Goal: Task Accomplishment & Management: Complete application form

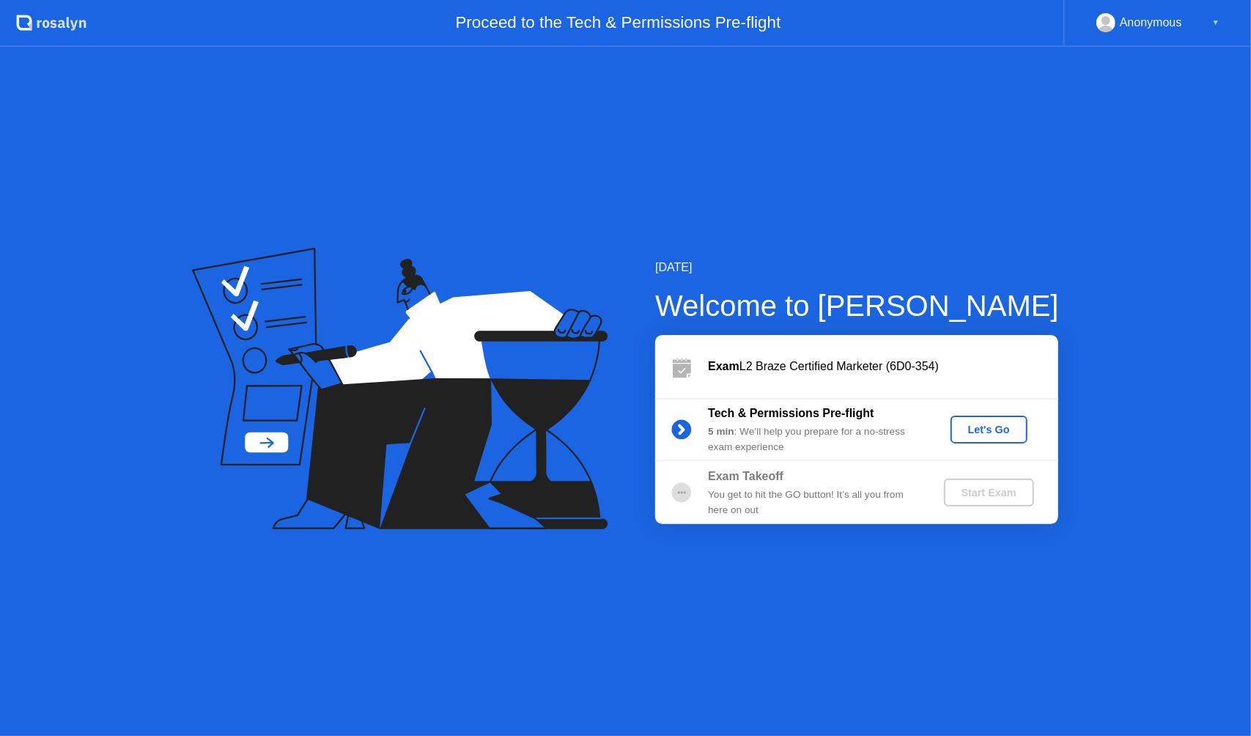
click at [166, 177] on div "[DATE] Welcome to [PERSON_NAME] Exam L2 Braze Certified Marketer (6D0-354) Tech…" at bounding box center [625, 391] width 1251 height 689
click at [992, 430] on div "Let's Go" at bounding box center [989, 430] width 65 height 12
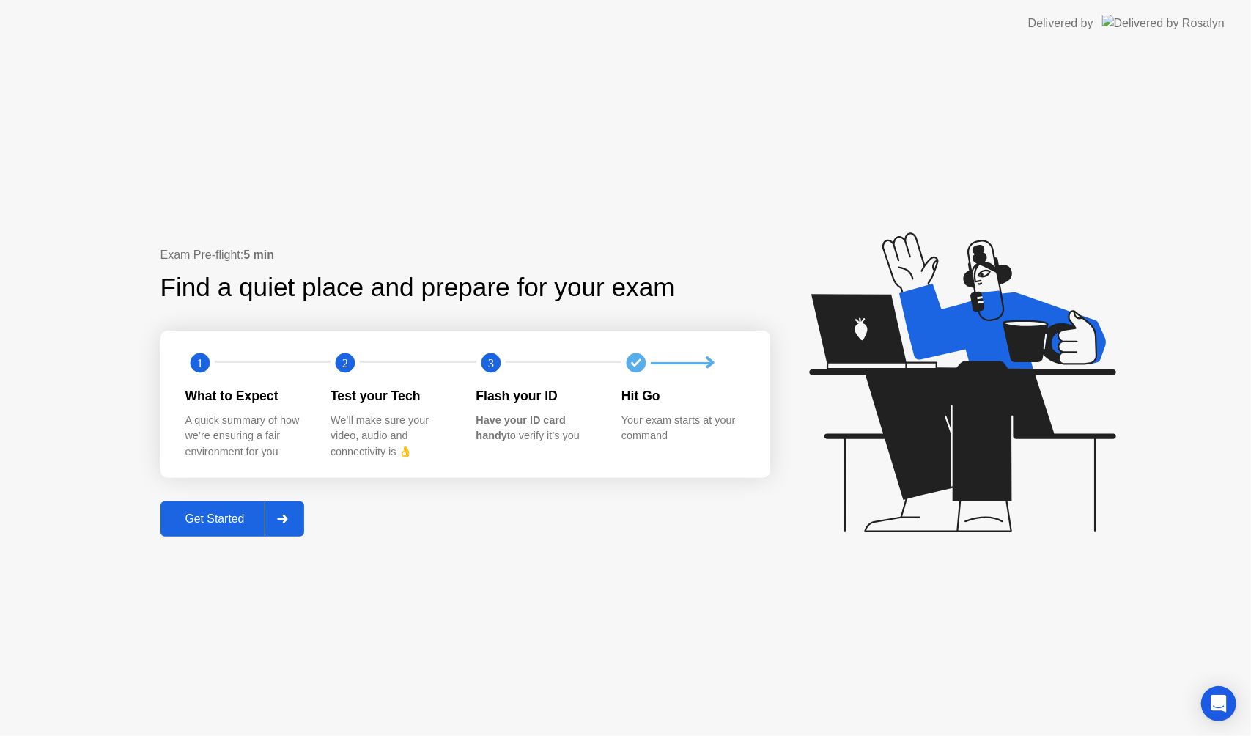
click at [246, 520] on div "Get Started" at bounding box center [215, 518] width 100 height 13
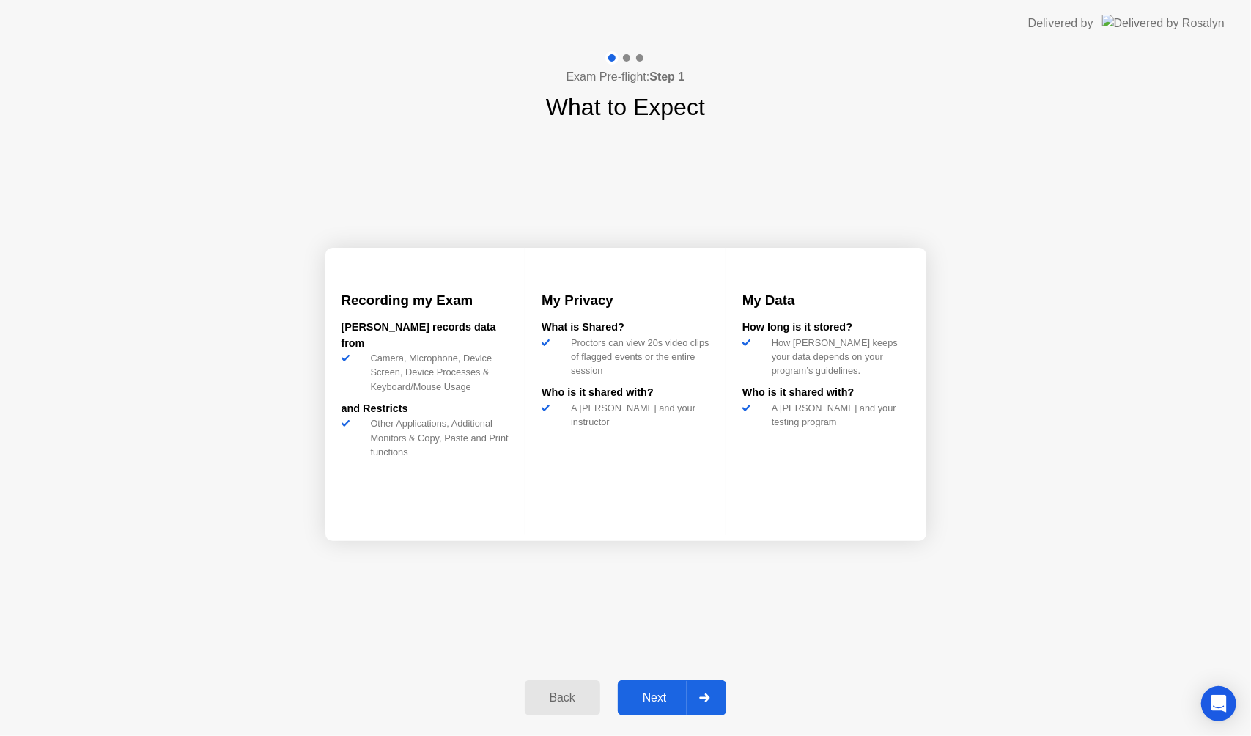
click at [659, 692] on div "Next" at bounding box center [654, 697] width 65 height 13
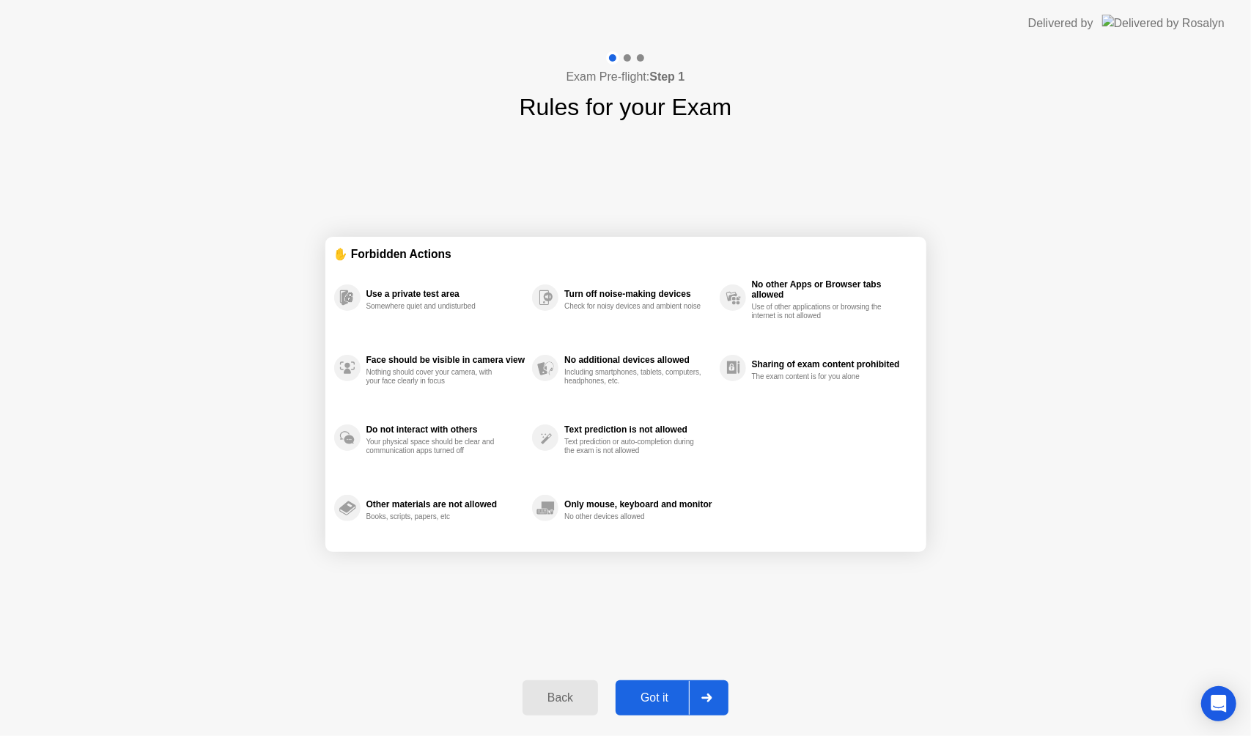
click at [670, 694] on div "Got it" at bounding box center [654, 697] width 69 height 13
select select "**********"
select select "*******"
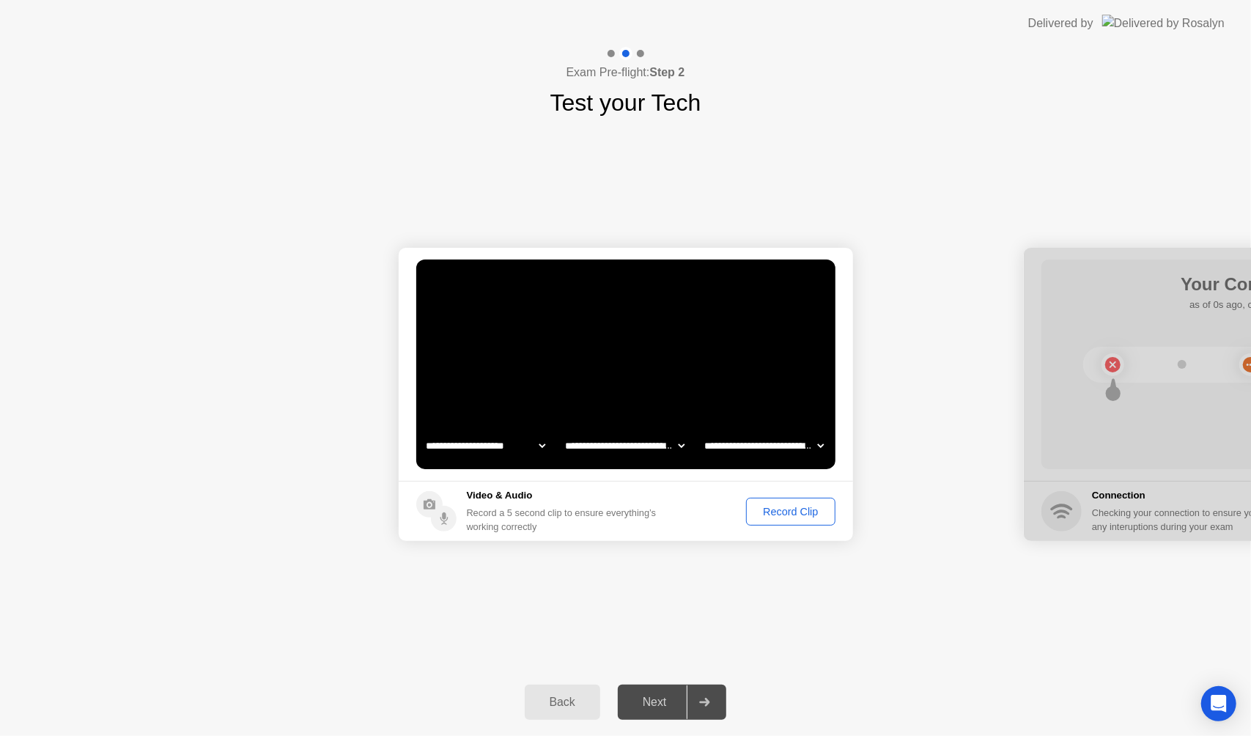
click at [536, 443] on select "**********" at bounding box center [485, 445] width 125 height 29
click at [541, 446] on select "**********" at bounding box center [485, 445] width 125 height 29
click at [663, 447] on select "**********" at bounding box center [624, 445] width 125 height 29
click at [740, 449] on select "**********" at bounding box center [763, 445] width 125 height 29
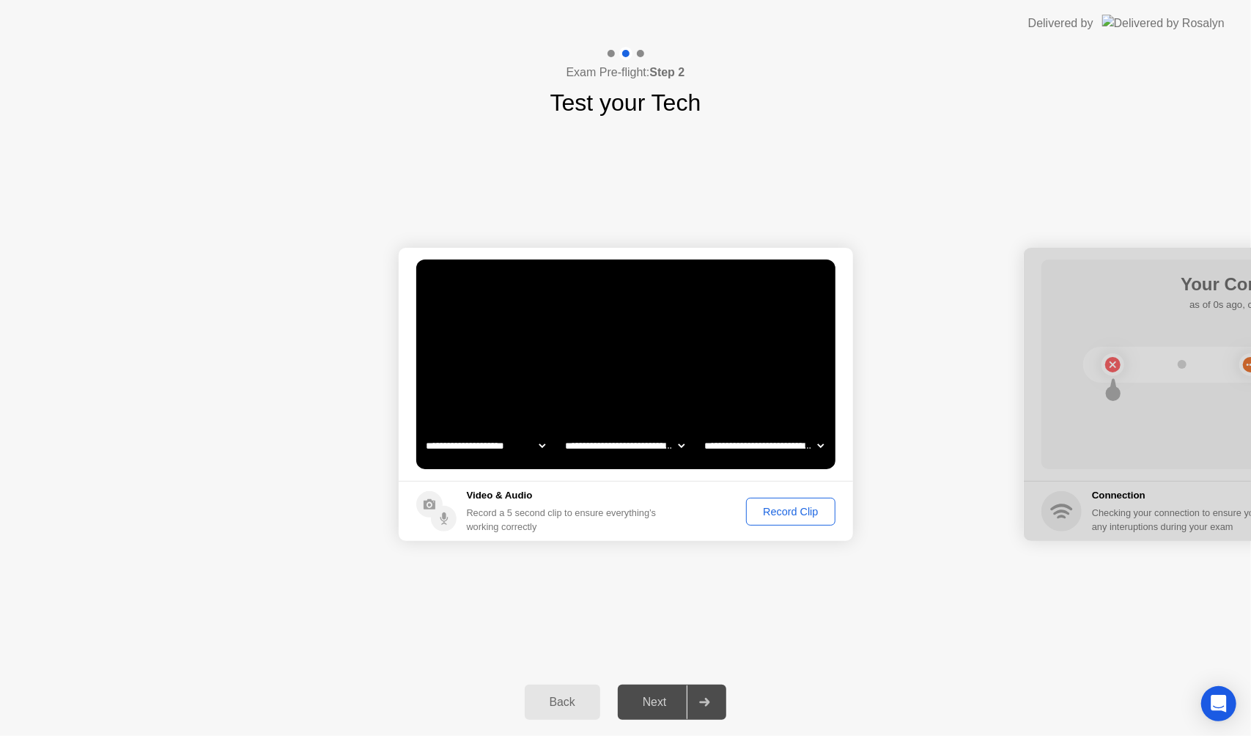
click at [740, 449] on select "**********" at bounding box center [763, 445] width 125 height 29
click at [788, 623] on div "**********" at bounding box center [625, 394] width 1251 height 548
click at [646, 705] on div "Next" at bounding box center [654, 702] width 65 height 13
click at [698, 704] on div at bounding box center [704, 702] width 35 height 34
drag, startPoint x: 994, startPoint y: 608, endPoint x: 1041, endPoint y: 616, distance: 47.5
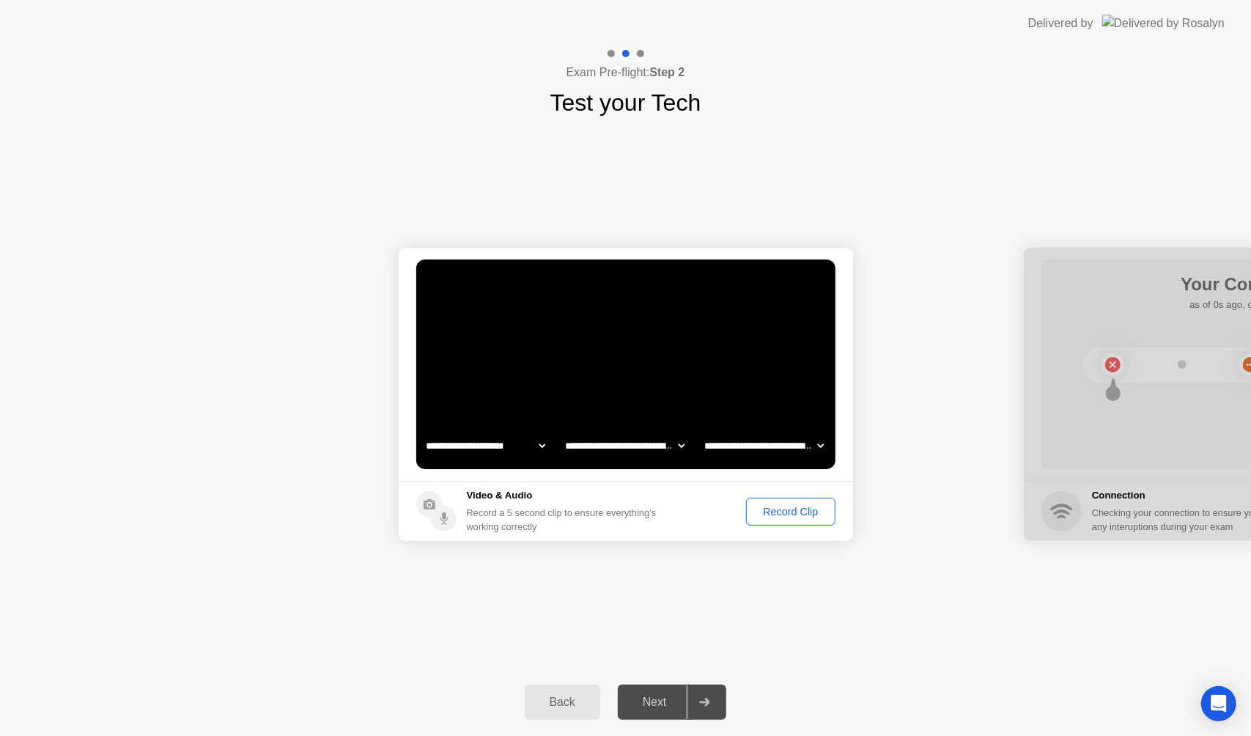
click at [803, 515] on div "Record Clip" at bounding box center [790, 512] width 78 height 12
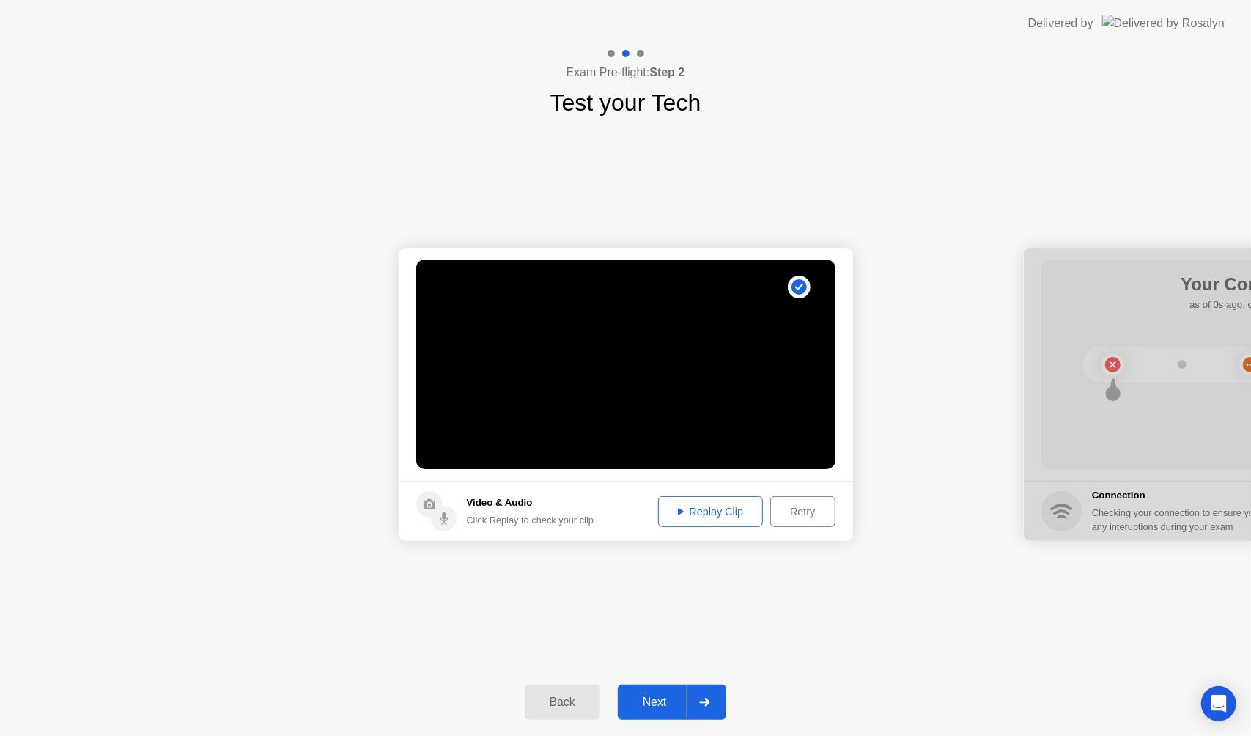
click at [707, 704] on icon at bounding box center [705, 702] width 10 height 9
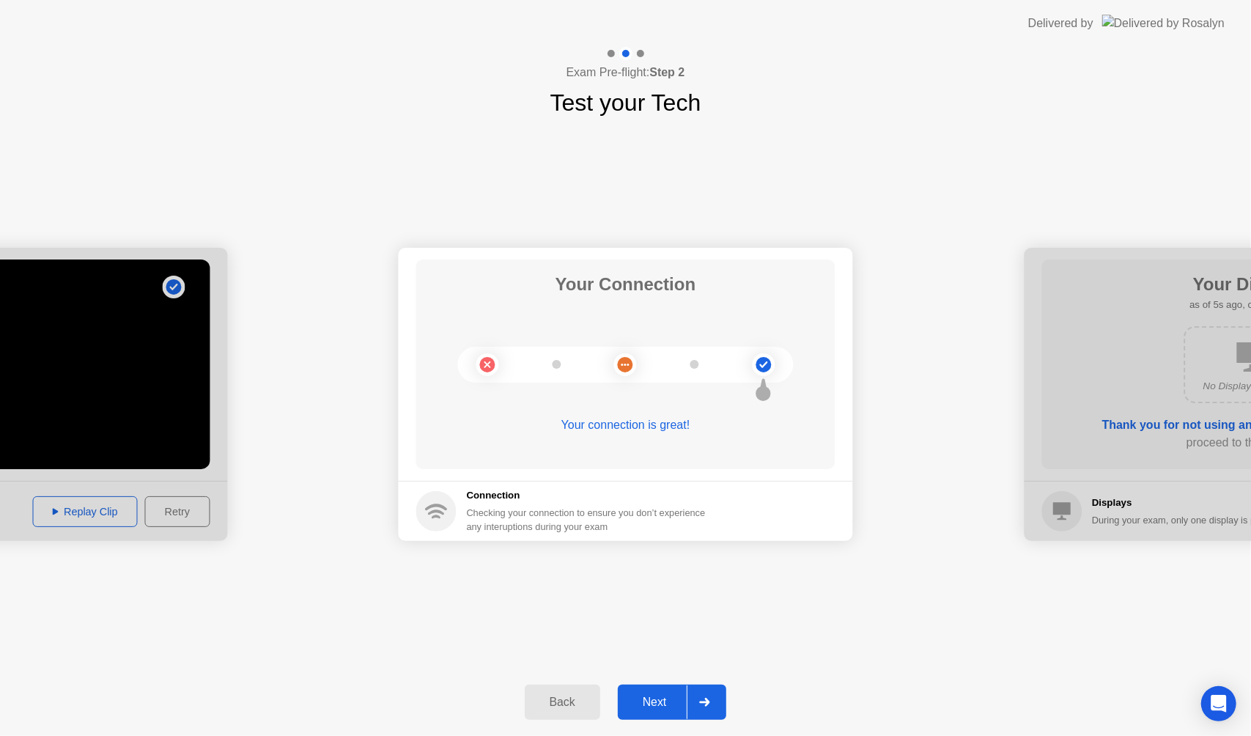
click at [700, 699] on icon at bounding box center [704, 702] width 11 height 9
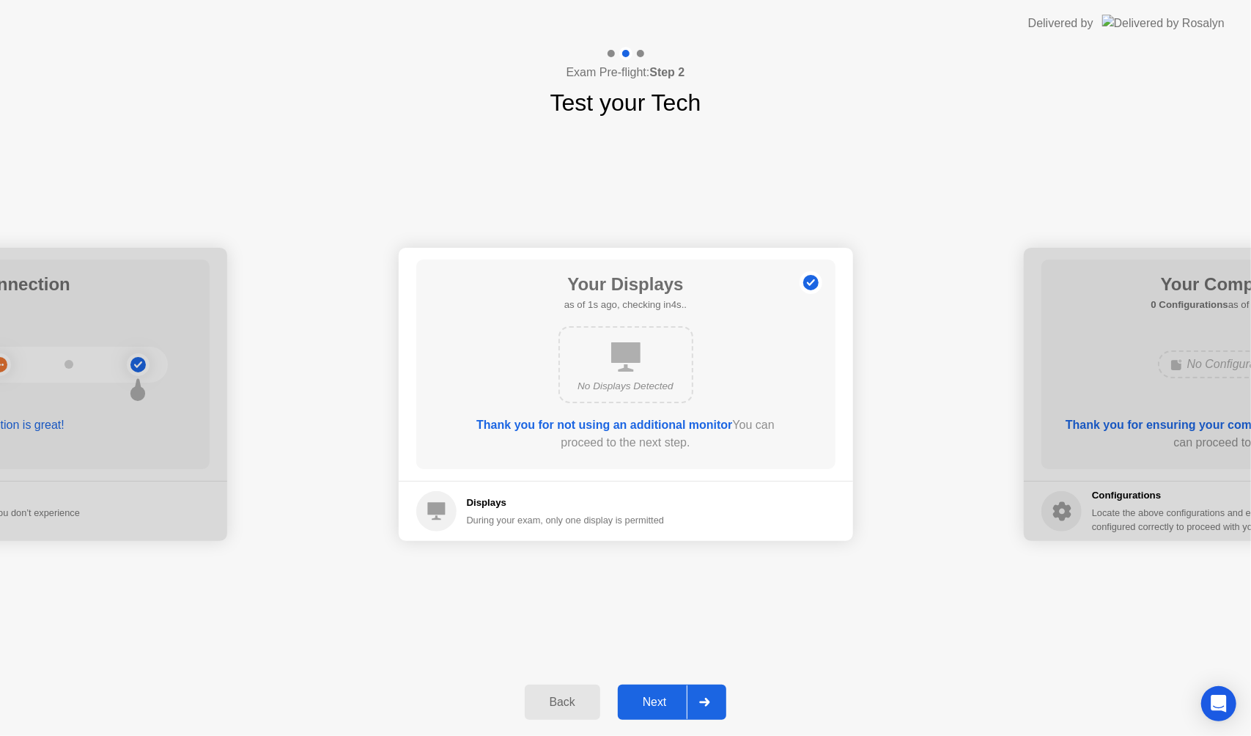
click at [621, 372] on div "No Displays Detected" at bounding box center [626, 364] width 135 height 77
click at [705, 706] on icon at bounding box center [704, 702] width 11 height 9
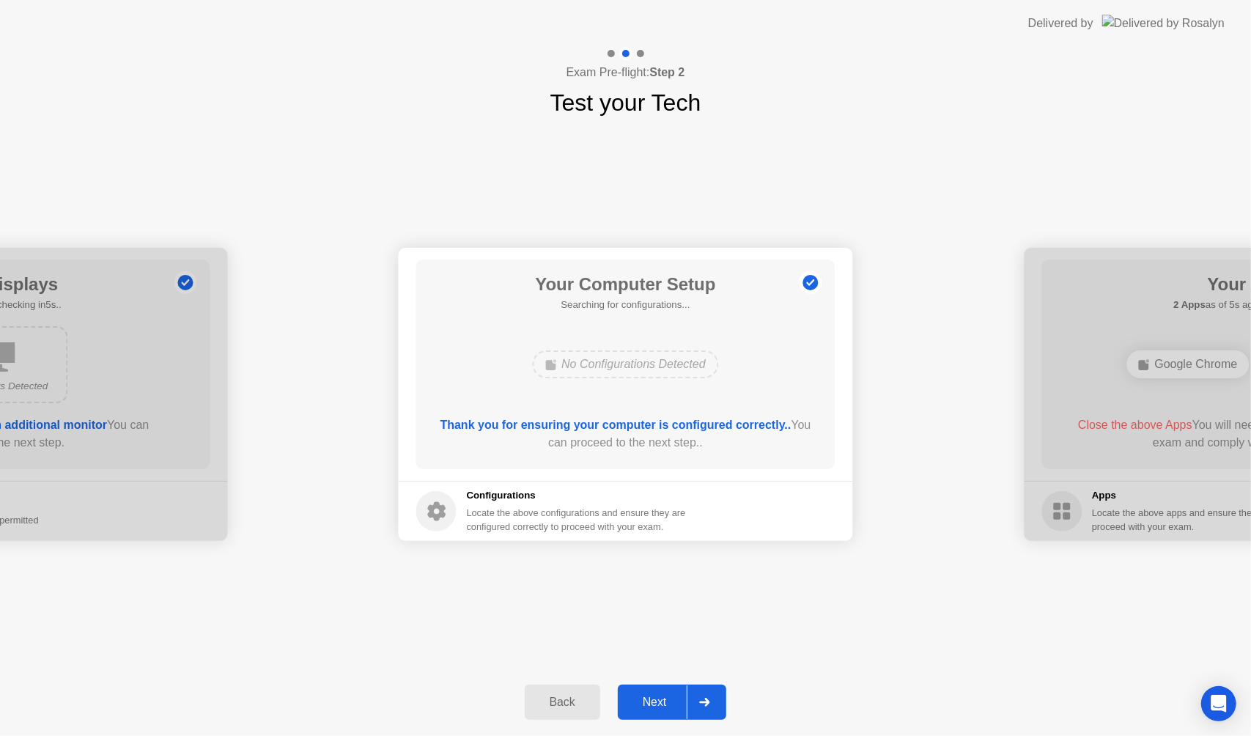
click at [706, 688] on div at bounding box center [704, 702] width 35 height 34
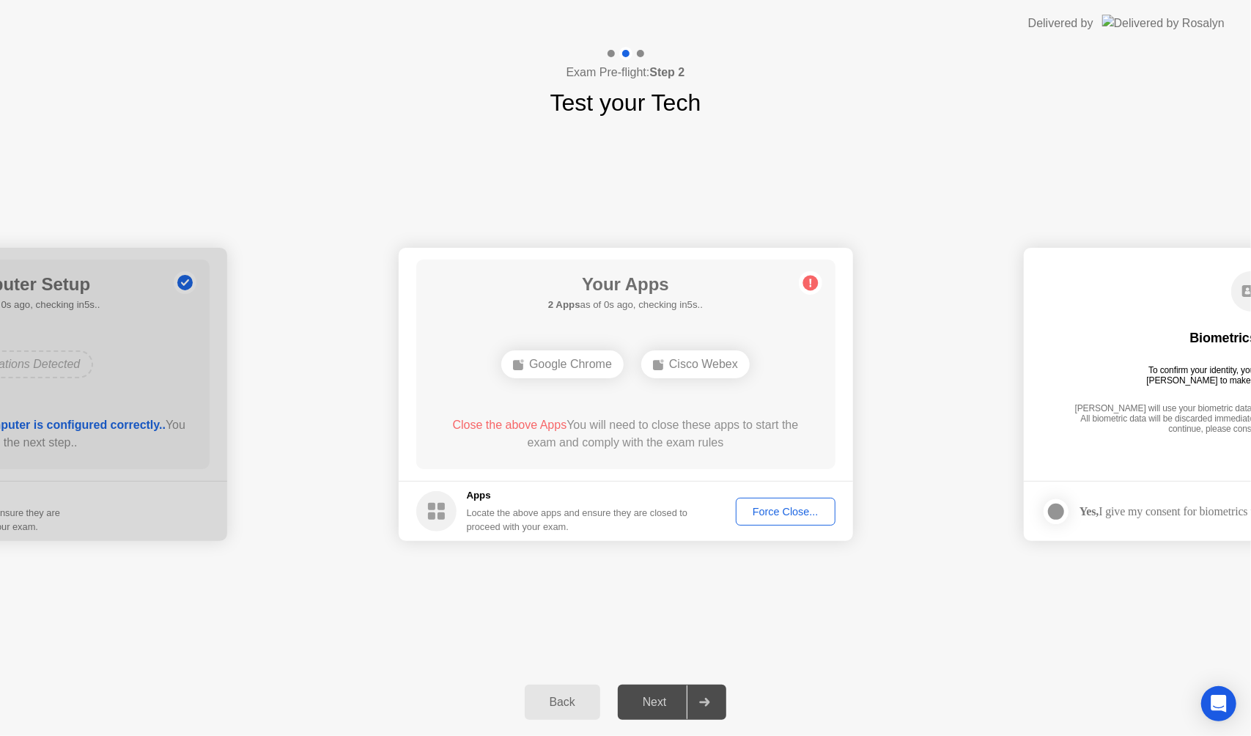
click at [578, 373] on div "Google Chrome" at bounding box center [562, 364] width 122 height 28
click at [532, 358] on div "Google Chrome" at bounding box center [562, 364] width 122 height 28
click at [525, 371] on div "Google Chrome" at bounding box center [562, 364] width 122 height 28
click at [523, 371] on div "Google Chrome" at bounding box center [562, 364] width 122 height 28
click at [536, 371] on div "Google Chrome" at bounding box center [562, 364] width 122 height 28
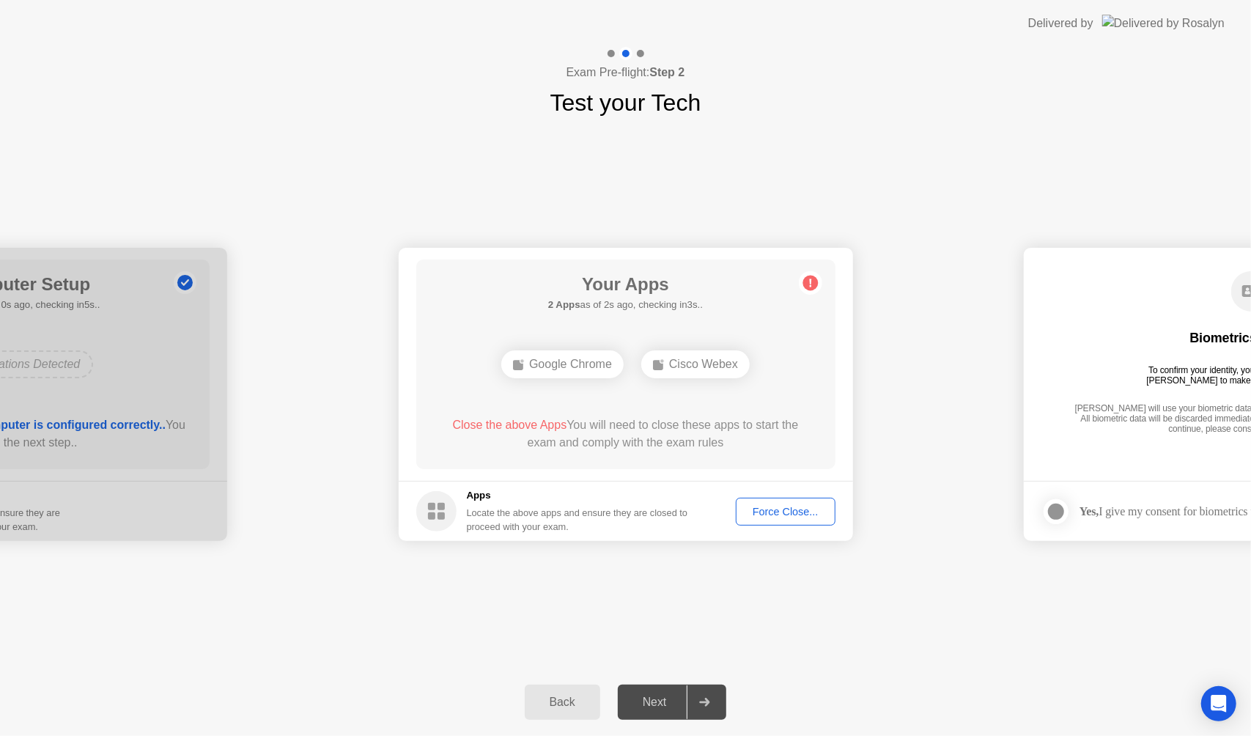
click at [555, 364] on div "Google Chrome" at bounding box center [562, 364] width 122 height 28
click at [522, 374] on div "Google Chrome" at bounding box center [562, 364] width 122 height 28
click at [1000, 66] on div "Exam Pre-flight: Step 2 Test your Tech" at bounding box center [625, 83] width 1251 height 73
click at [670, 633] on div "**********" at bounding box center [625, 394] width 1251 height 548
click at [989, 89] on div "Exam Pre-flight: Step 2 Test your Tech" at bounding box center [625, 83] width 1251 height 73
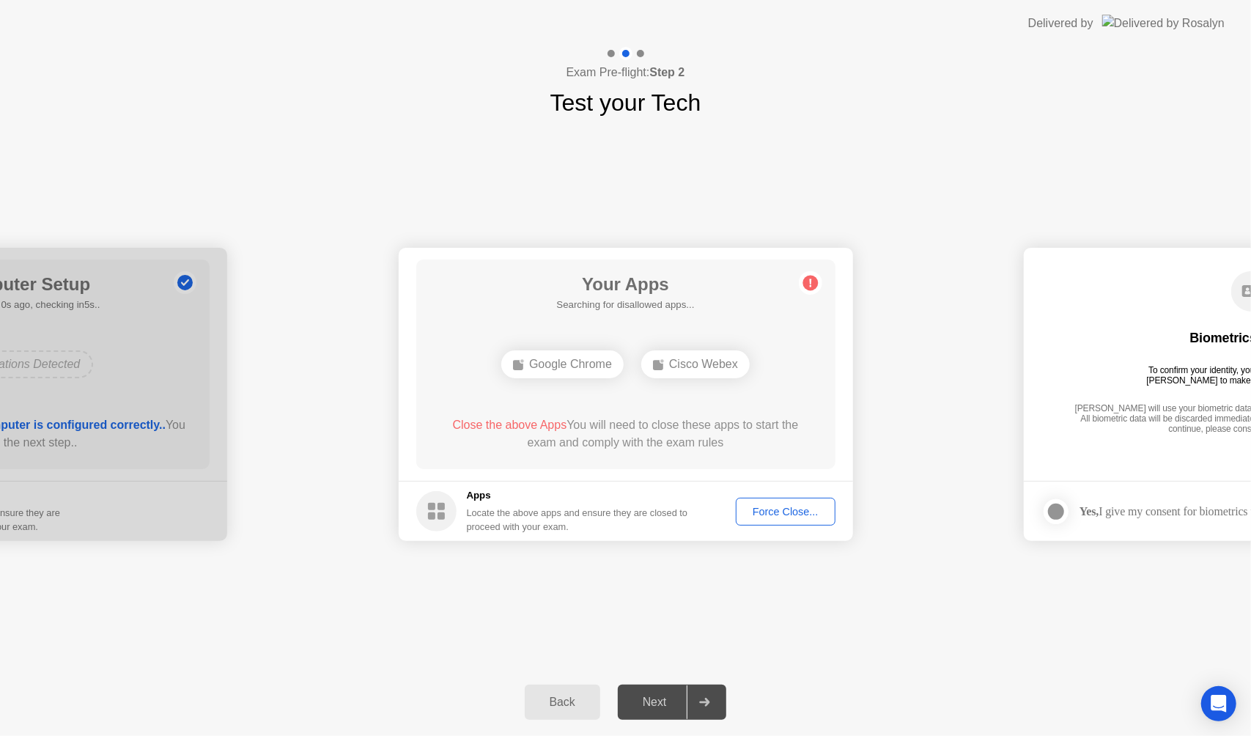
click at [578, 374] on div "Google Chrome" at bounding box center [562, 364] width 122 height 28
click at [705, 700] on icon at bounding box center [704, 702] width 11 height 9
click at [770, 515] on div "Force Close..." at bounding box center [785, 512] width 89 height 12
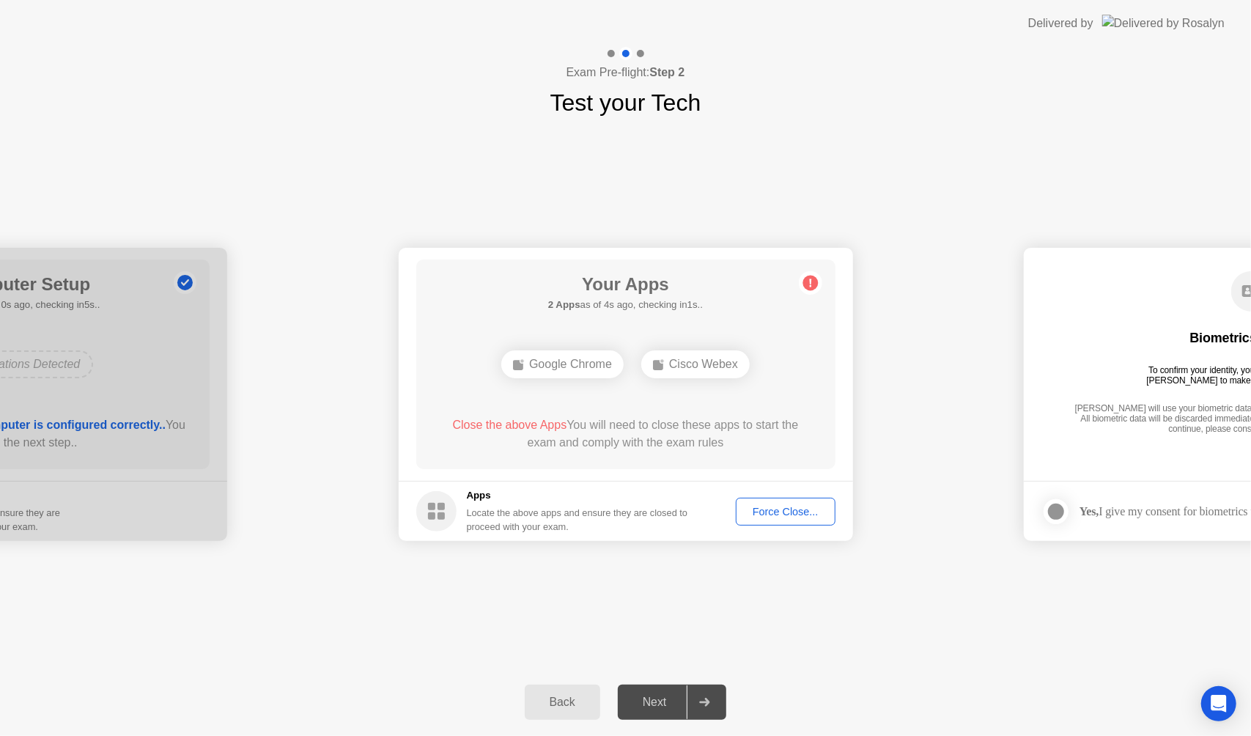
click at [704, 611] on div "**********" at bounding box center [625, 394] width 1251 height 548
click at [553, 409] on div "Your Apps Searching for disallowed apps... Google Chrome Cisco Webex Close the …" at bounding box center [625, 364] width 419 height 210
click at [542, 431] on span "Close the above Apps" at bounding box center [510, 425] width 114 height 12
click at [567, 366] on div "Google Chrome" at bounding box center [562, 364] width 122 height 28
click at [668, 365] on div "Cisco Webex" at bounding box center [695, 364] width 108 height 28
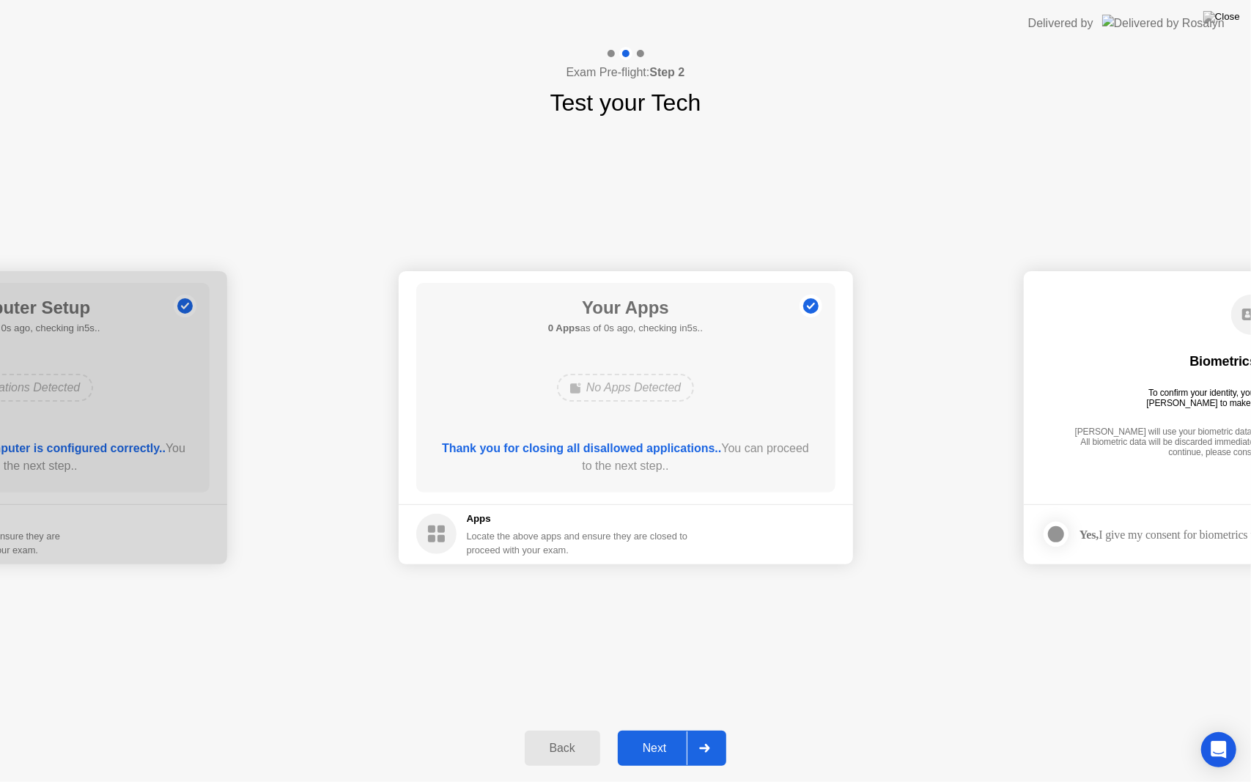
click at [687, 645] on div "**********" at bounding box center [625, 417] width 1251 height 594
click at [711, 735] on div at bounding box center [704, 748] width 35 height 34
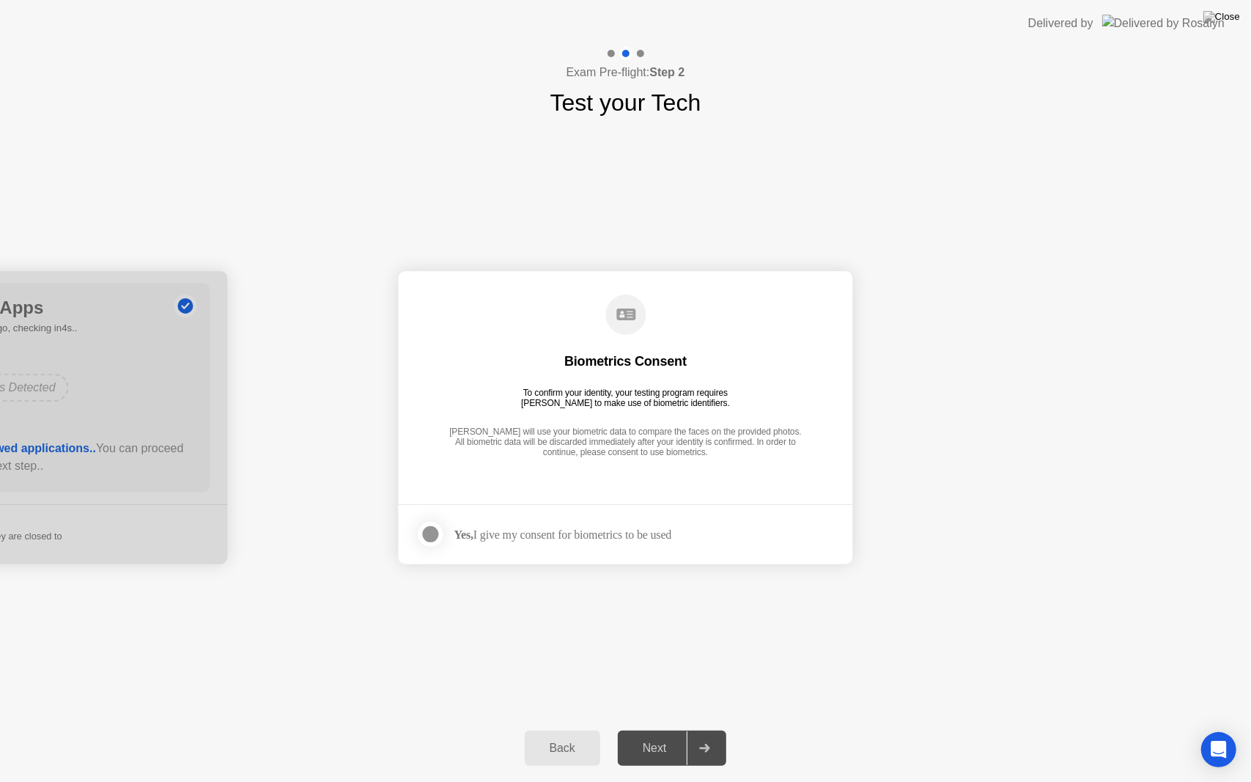
click at [473, 531] on strong "Yes," at bounding box center [463, 534] width 19 height 12
click at [427, 529] on div at bounding box center [431, 535] width 18 height 18
click at [723, 735] on button "Next" at bounding box center [672, 748] width 109 height 35
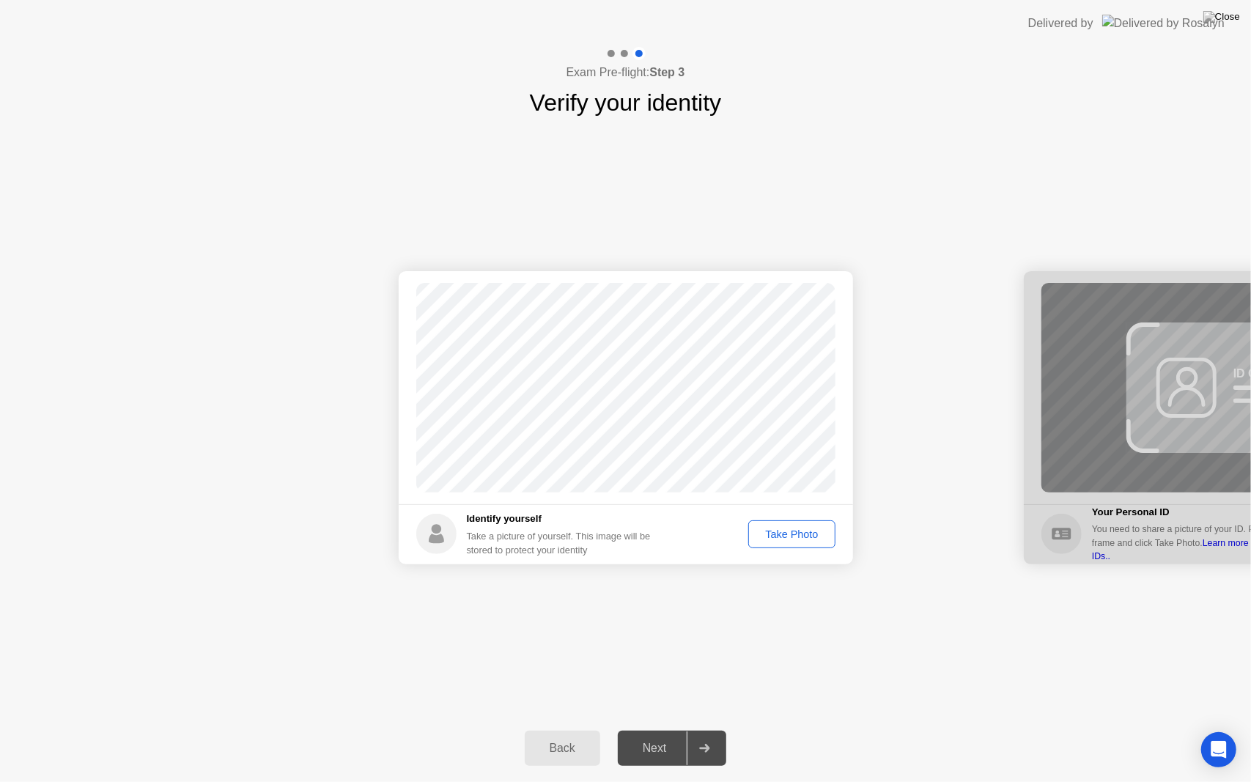
click at [802, 534] on div "Take Photo" at bounding box center [791, 534] width 76 height 12
click at [710, 735] on icon at bounding box center [705, 748] width 10 height 9
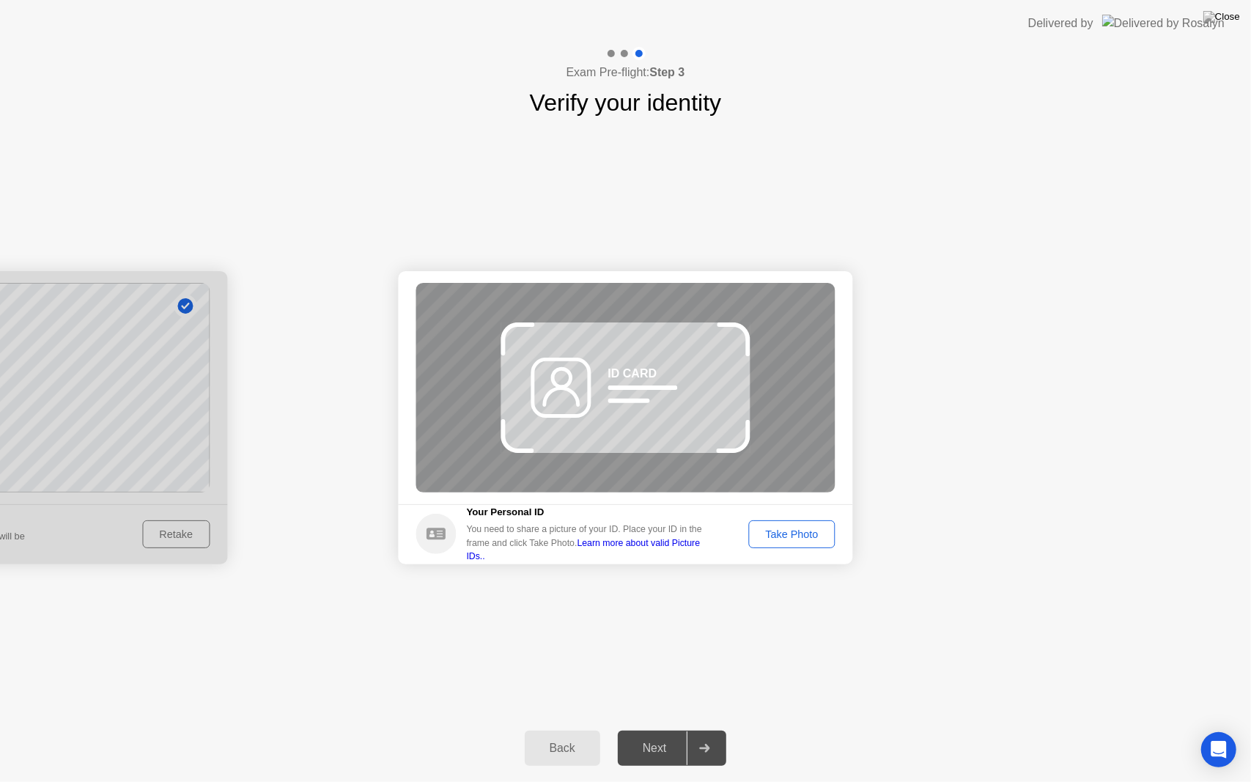
click at [183, 527] on div at bounding box center [0, 417] width 454 height 293
drag, startPoint x: 137, startPoint y: 495, endPoint x: 84, endPoint y: 371, distance: 135.6
click at [160, 380] on div at bounding box center [0, 417] width 454 height 293
click at [570, 735] on div "Back" at bounding box center [562, 748] width 67 height 13
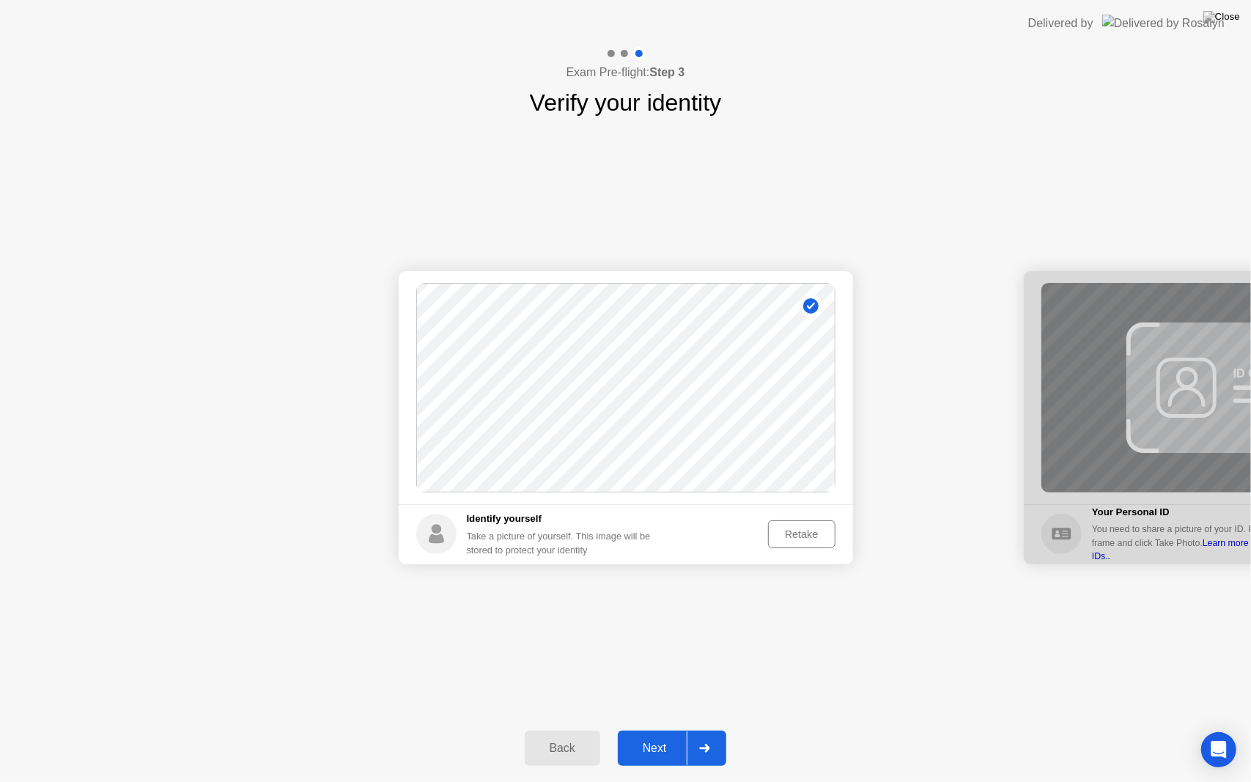
click at [690, 735] on div at bounding box center [704, 748] width 35 height 34
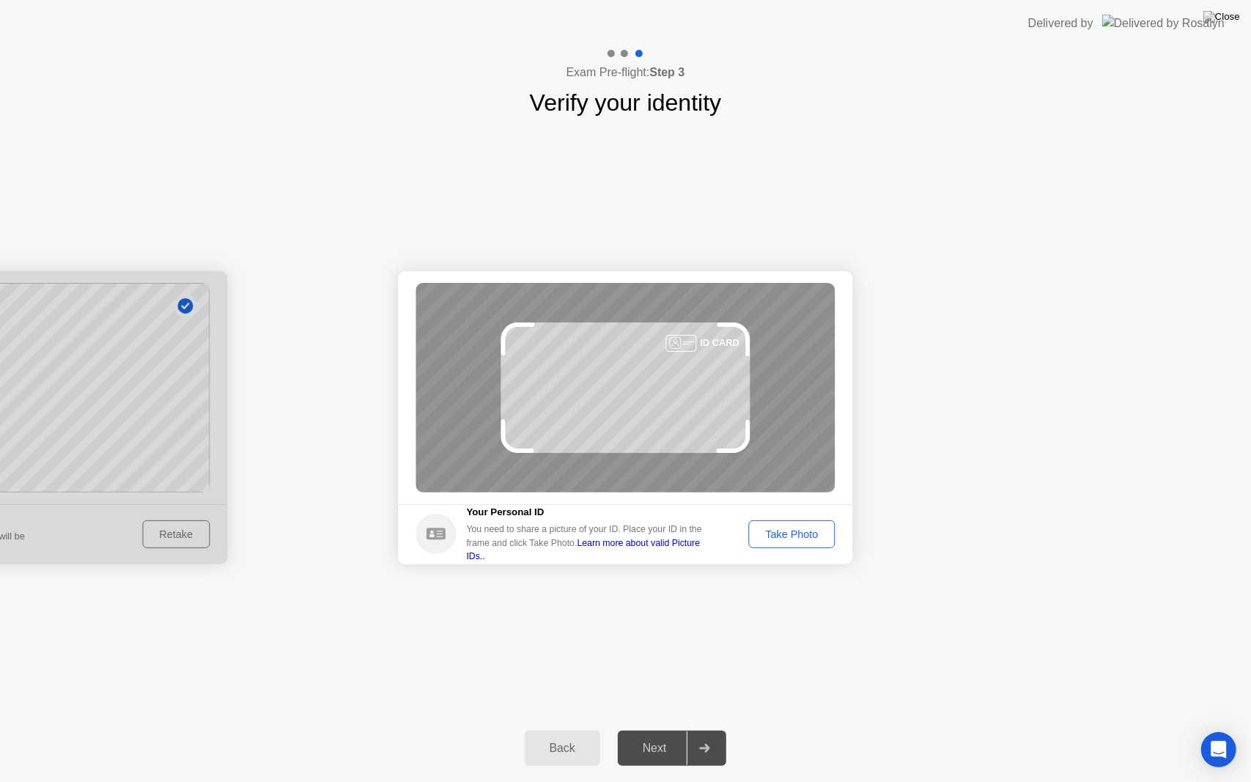
click at [783, 522] on button "Take Photo" at bounding box center [791, 534] width 86 height 28
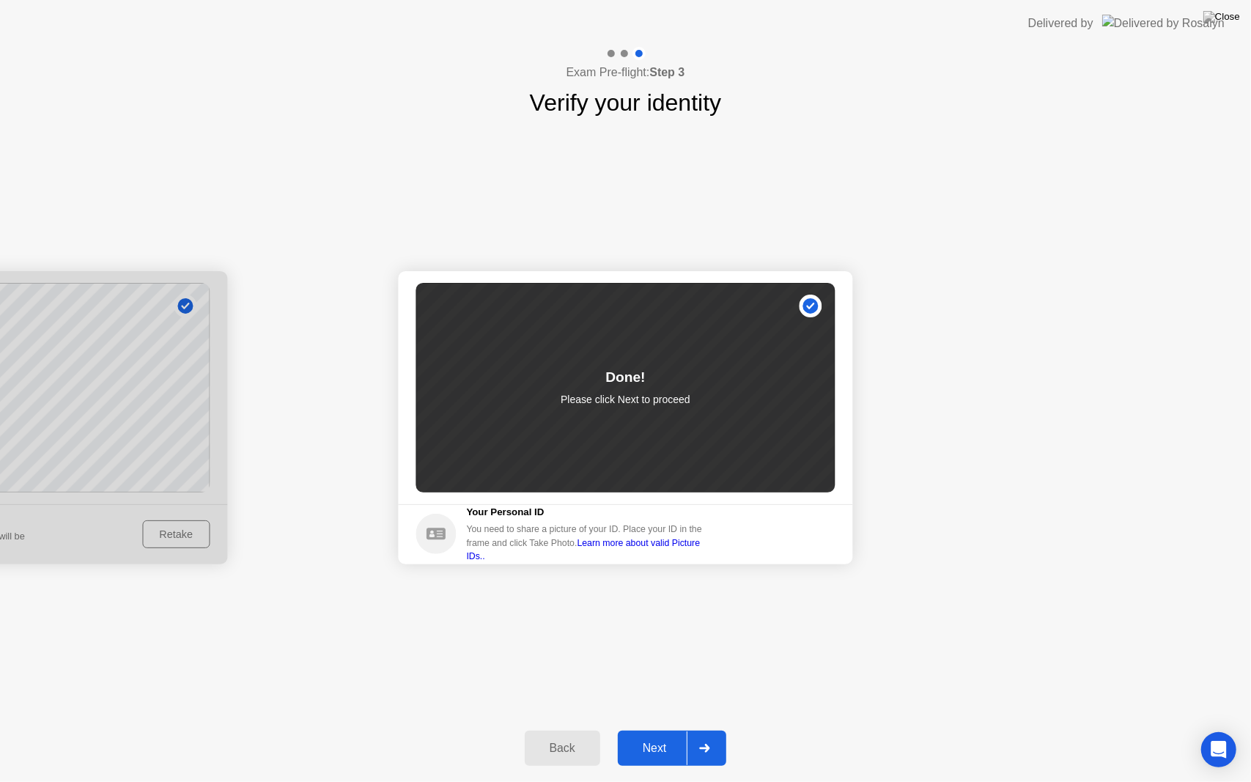
click at [716, 735] on div at bounding box center [704, 748] width 35 height 34
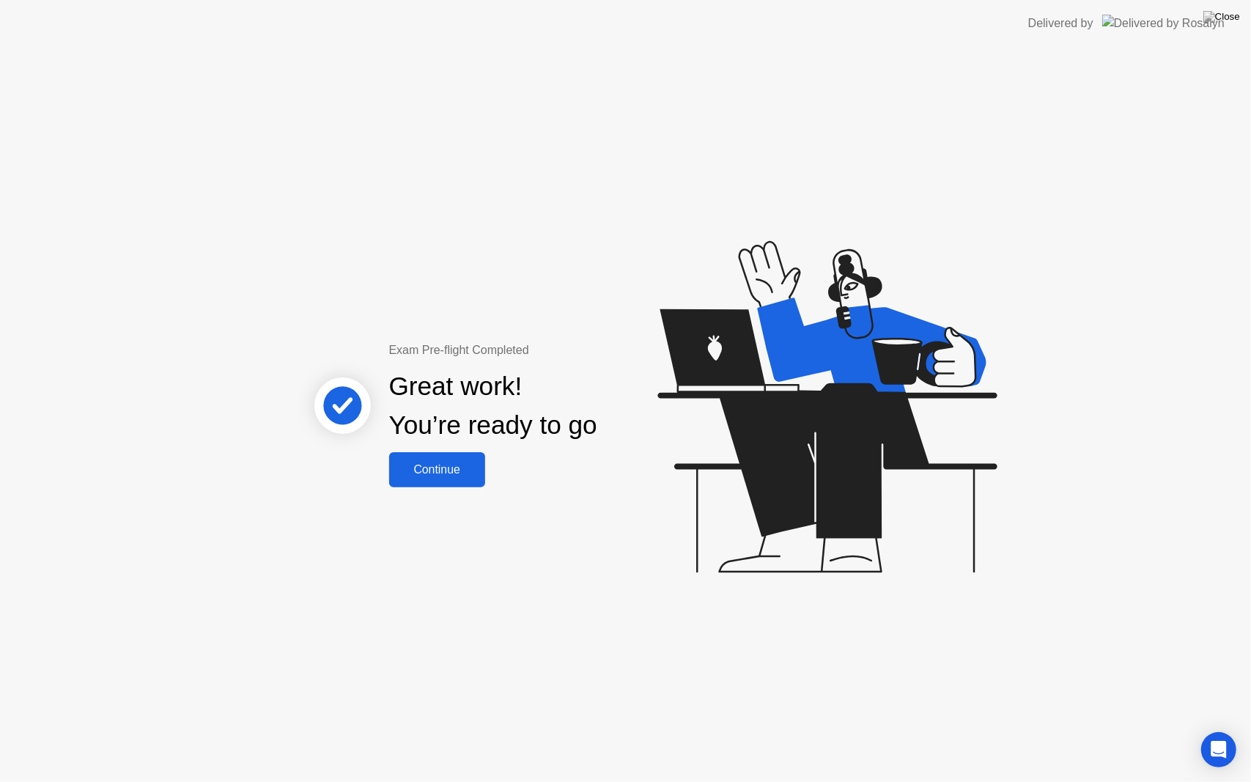
click at [484, 735] on div "Exam Pre-flight Completed Great work! You’re ready to go Continue" at bounding box center [625, 414] width 1251 height 735
click at [456, 481] on button "Continue" at bounding box center [437, 469] width 96 height 35
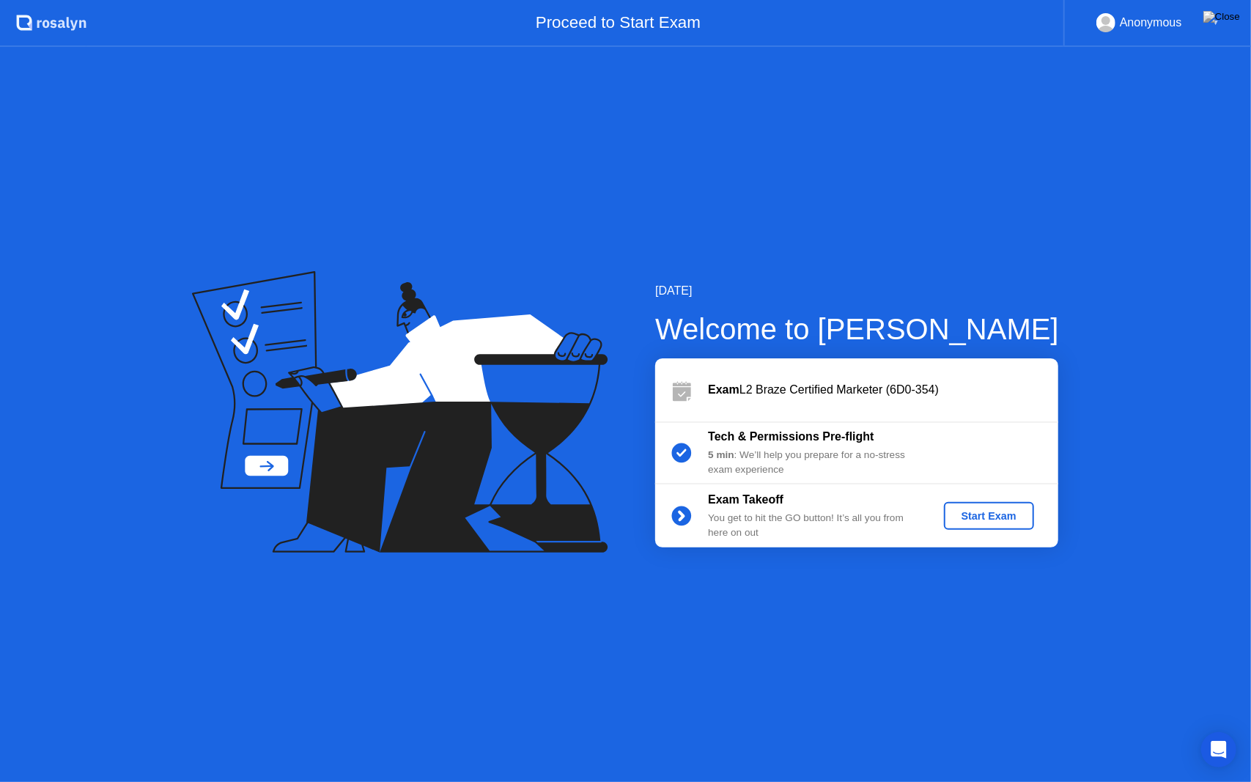
drag, startPoint x: 1161, startPoint y: 24, endPoint x: 1042, endPoint y: 91, distance: 136.8
click at [1118, 53] on app-layout-with-header ".st0{fill:#f0f8ff;} .st1{fill:#d4e3ff;} .st2{fill:#b4c2ff;} background Proceed …" at bounding box center [625, 391] width 1251 height 782
click at [981, 517] on div "Start Exam" at bounding box center [989, 516] width 78 height 12
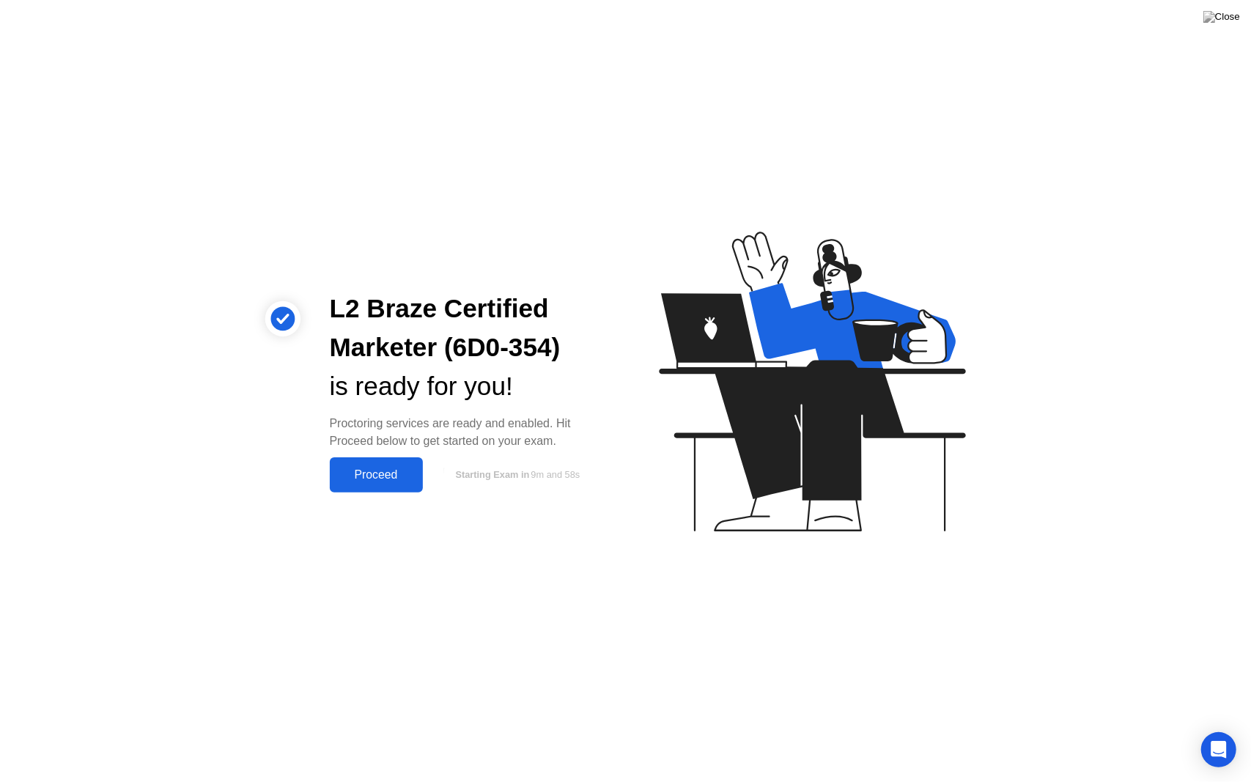
click at [356, 478] on div "Proceed" at bounding box center [376, 474] width 84 height 13
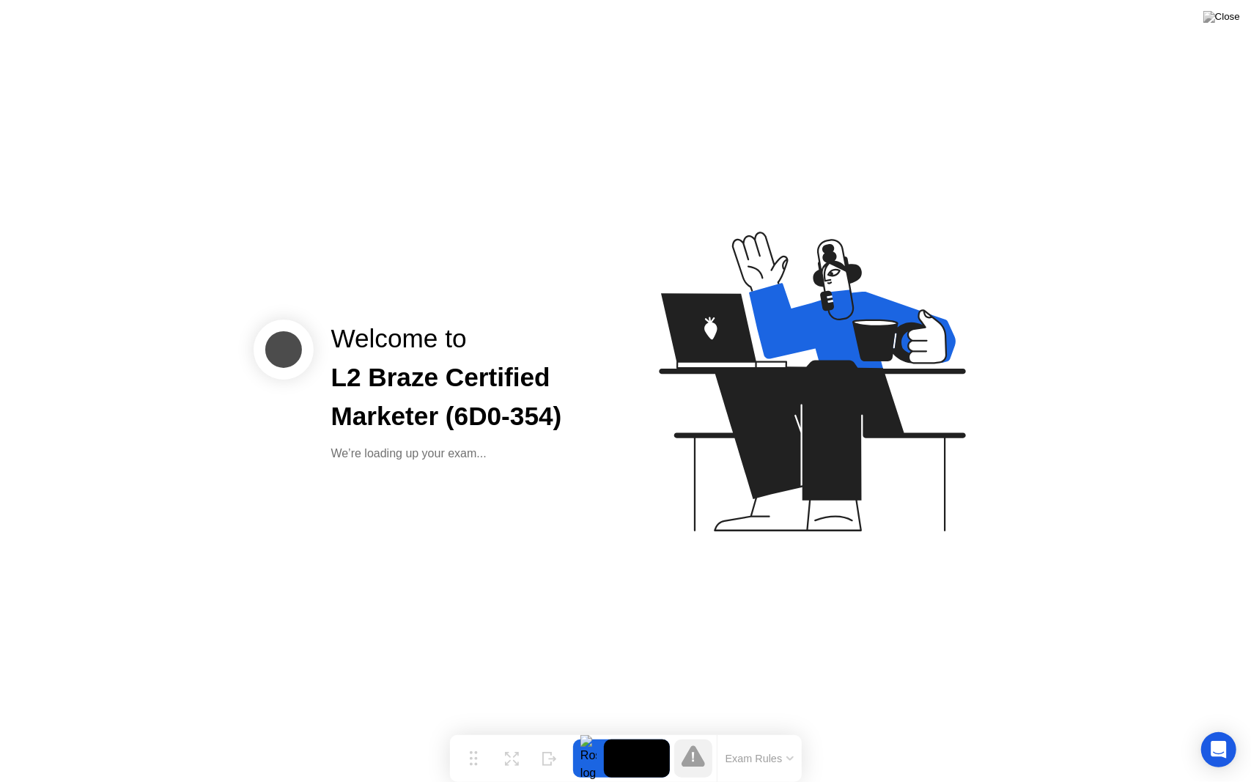
click at [506, 487] on div "Welcome to L2 Braze Certified Marketer (6D0-354) We’re loading up your exam..." at bounding box center [625, 391] width 1251 height 782
